Goal: Submit feedback/report problem: Submit feedback/report problem

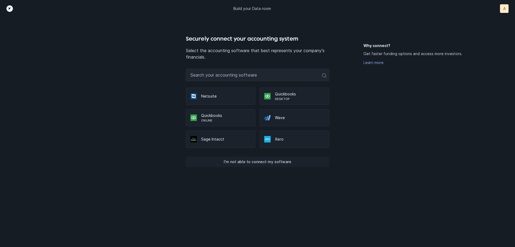
click at [258, 162] on p "I’m not able to connect my software" at bounding box center [258, 161] width 68 height 6
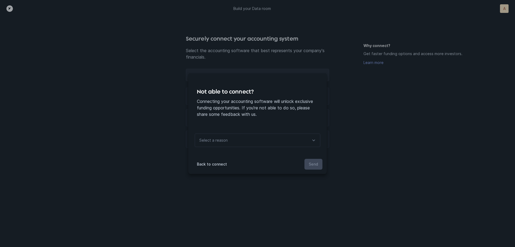
click at [245, 135] on div "Select a reason" at bounding box center [258, 139] width 126 height 13
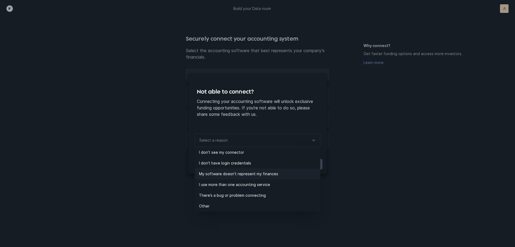
click at [264, 174] on p "My software doesn’t represent my finances" at bounding box center [259, 173] width 121 height 6
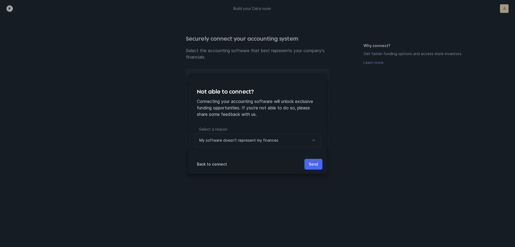
click at [314, 166] on p "Send" at bounding box center [313, 164] width 9 height 6
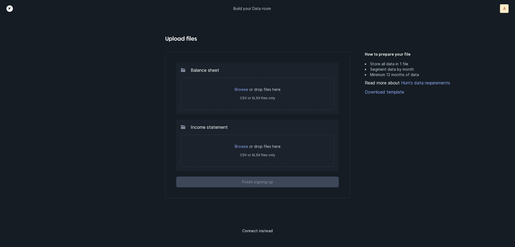
click at [507, 9] on div "A" at bounding box center [504, 8] width 9 height 9
click at [494, 21] on p "Settings" at bounding box center [492, 19] width 17 height 6
